Goal: Task Accomplishment & Management: Manage account settings

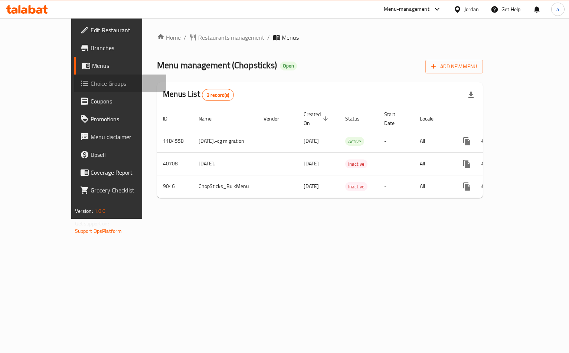
click at [91, 82] on span "Choice Groups" at bounding box center [126, 83] width 70 height 9
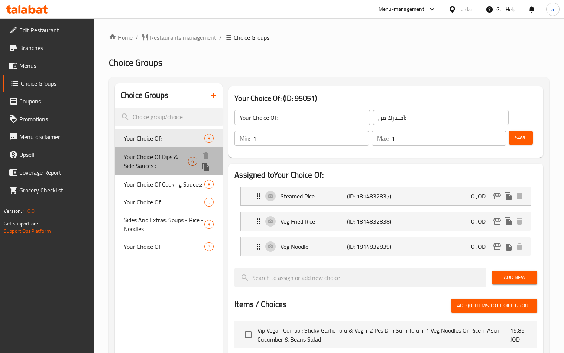
click at [167, 170] on div "Your Choice Of Dips & Side Sauces : 6" at bounding box center [169, 161] width 108 height 28
type input "Your Choice Of Dips & Side Sauces :"
type input "اختيارك من الصلصات الجانبية والغموس:"
type input "0"
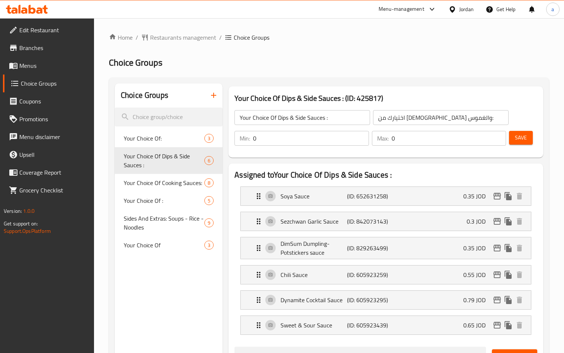
click at [317, 71] on div "Home / Restaurants management / Choice Groups Choice Groups Choice Groups Your …" at bounding box center [329, 354] width 440 height 643
click at [238, 60] on h2 "Choice Groups" at bounding box center [329, 63] width 440 height 12
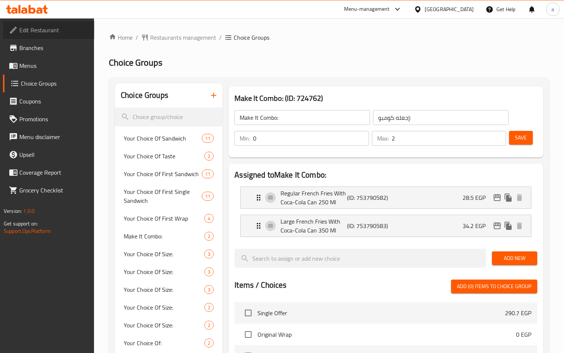
click at [41, 33] on span "Edit Restaurant" at bounding box center [53, 30] width 69 height 9
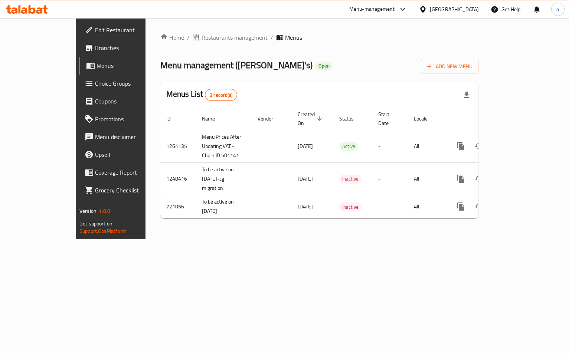
click at [95, 84] on span "Choice Groups" at bounding box center [130, 83] width 70 height 9
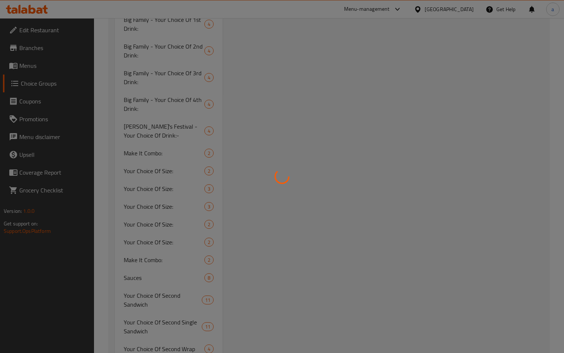
scroll to position [594, 0]
click at [151, 142] on div at bounding box center [282, 176] width 564 height 353
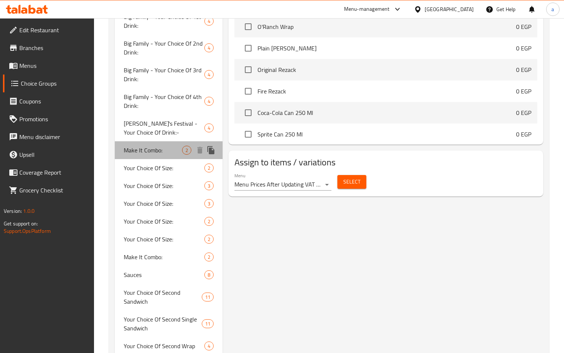
drag, startPoint x: 158, startPoint y: 138, endPoint x: 306, endPoint y: 132, distance: 148.6
click at [157, 146] on span "Make It Combo:" at bounding box center [153, 150] width 58 height 9
type input "Make It Combo:"
type input "إجعله كومبو:"
type input "0"
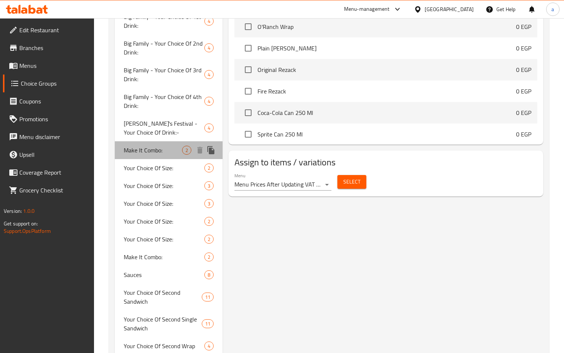
type input "2"
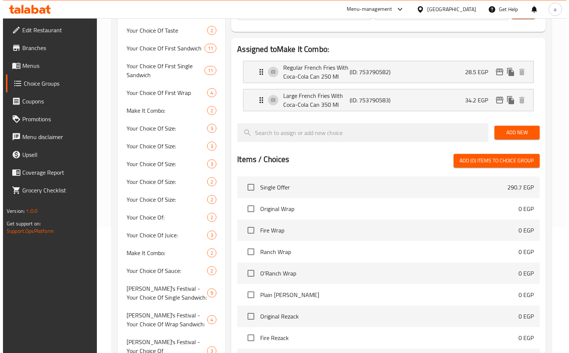
scroll to position [0, 0]
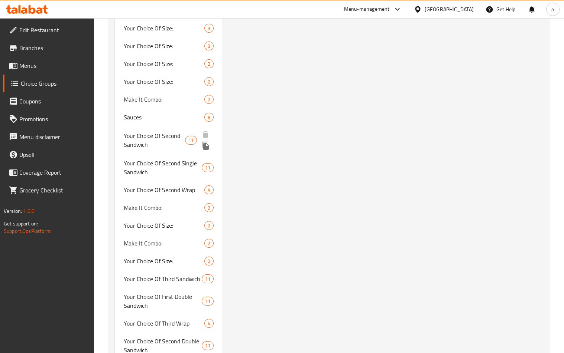
scroll to position [641, 0]
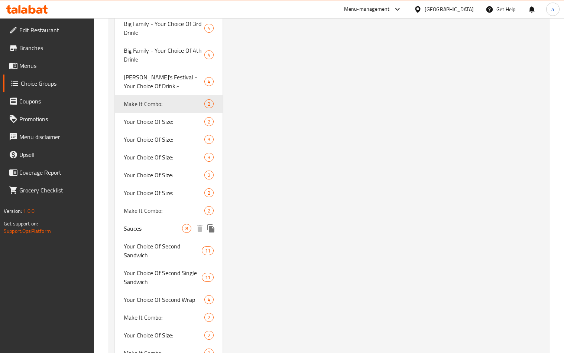
click at [139, 220] on div "Sauces 8" at bounding box center [169, 229] width 108 height 18
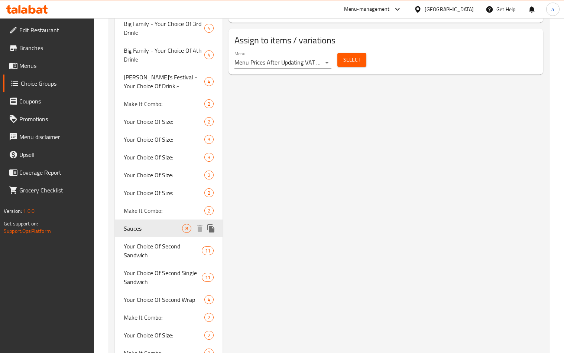
type input "Sauces"
type input "صوصات"
type input "8"
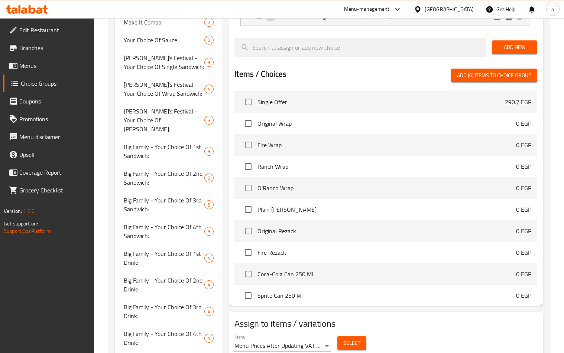
scroll to position [343, 0]
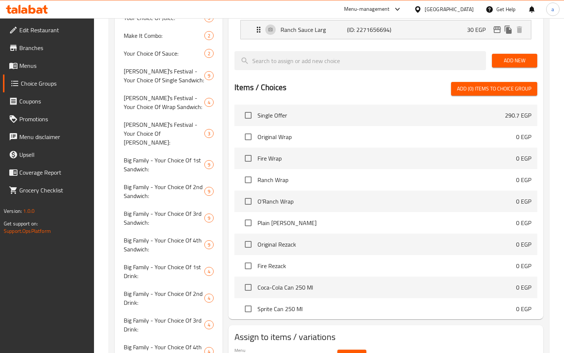
click at [283, 91] on h2 "Items / Choices" at bounding box center [260, 87] width 52 height 11
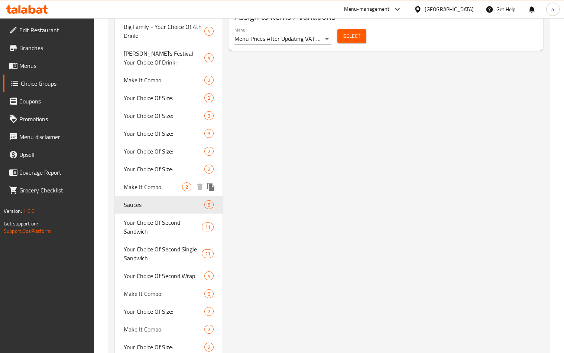
scroll to position [678, 0]
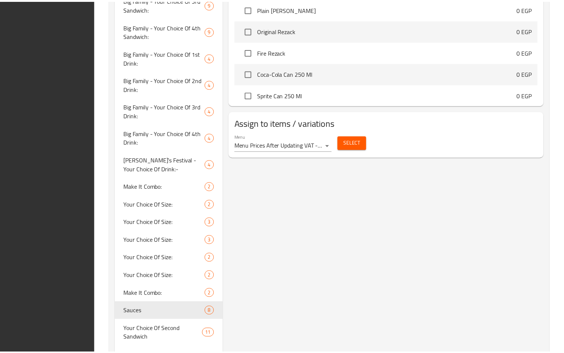
scroll to position [789, 0]
